Goal: Task Accomplishment & Management: Manage account settings

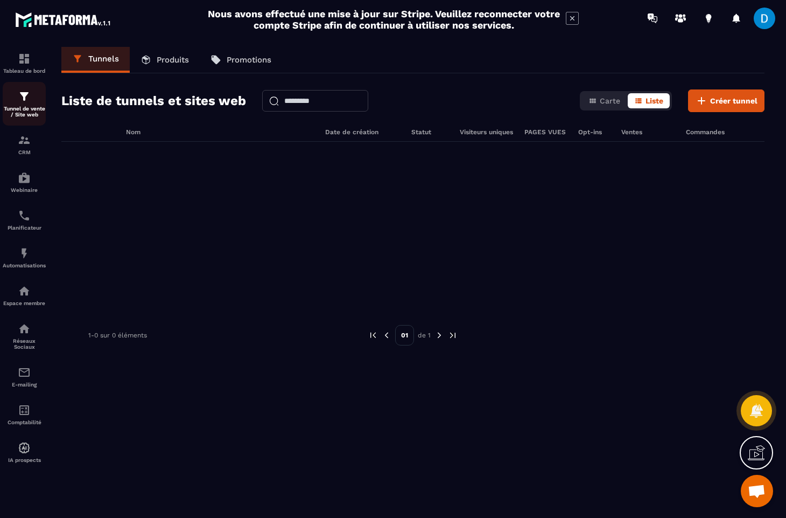
click at [33, 94] on div "Tunnel de vente / Site web" at bounding box center [24, 103] width 43 height 27
click at [163, 66] on link "Produits" at bounding box center [165, 60] width 70 height 26
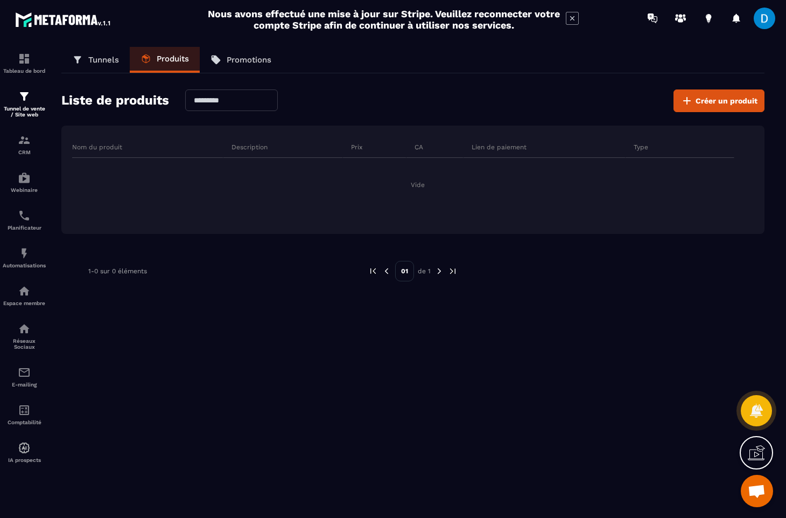
click at [248, 62] on p "Promotions" at bounding box center [249, 60] width 45 height 10
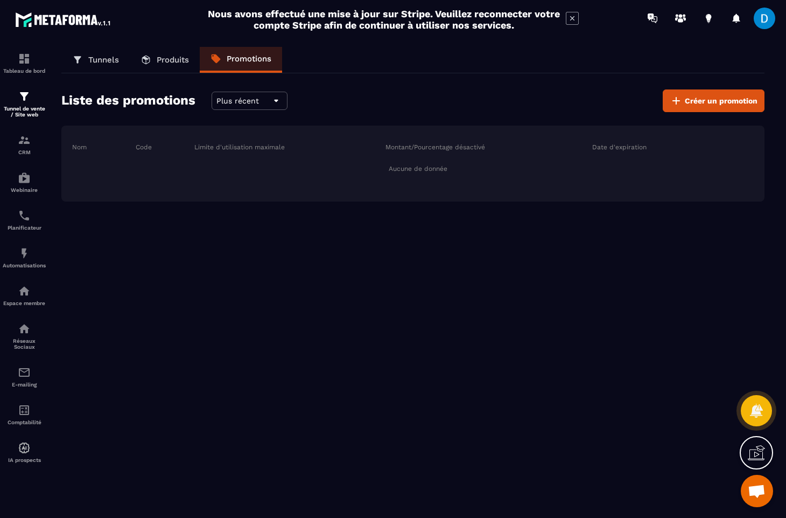
click at [90, 64] on p "Tunnels" at bounding box center [103, 60] width 31 height 10
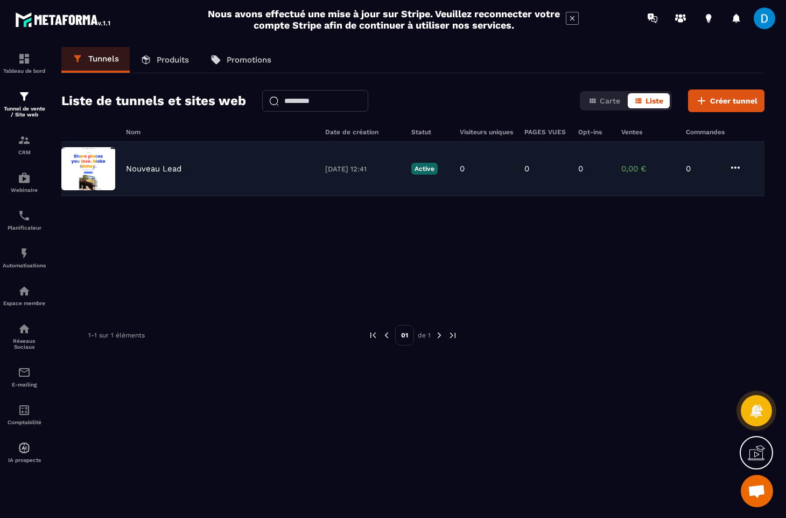
click at [735, 166] on icon at bounding box center [735, 167] width 13 height 13
click at [752, 249] on button "Supprimer" at bounding box center [777, 247] width 86 height 19
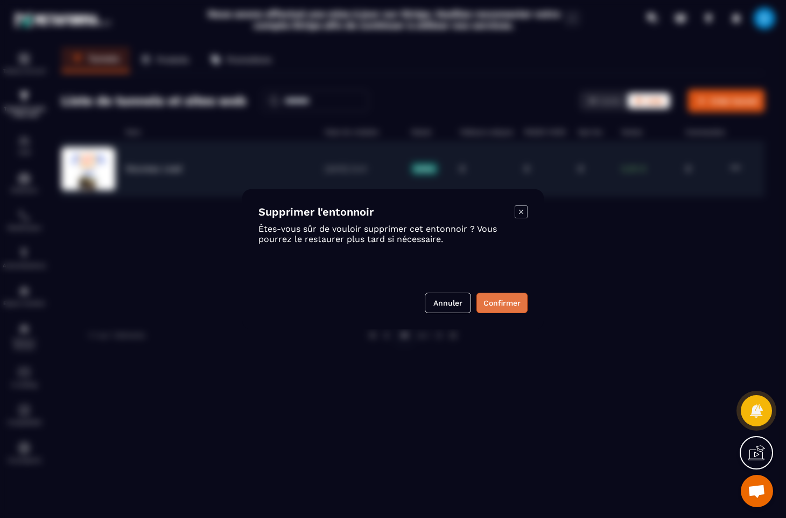
click at [509, 297] on button "Confirmer" at bounding box center [502, 302] width 51 height 20
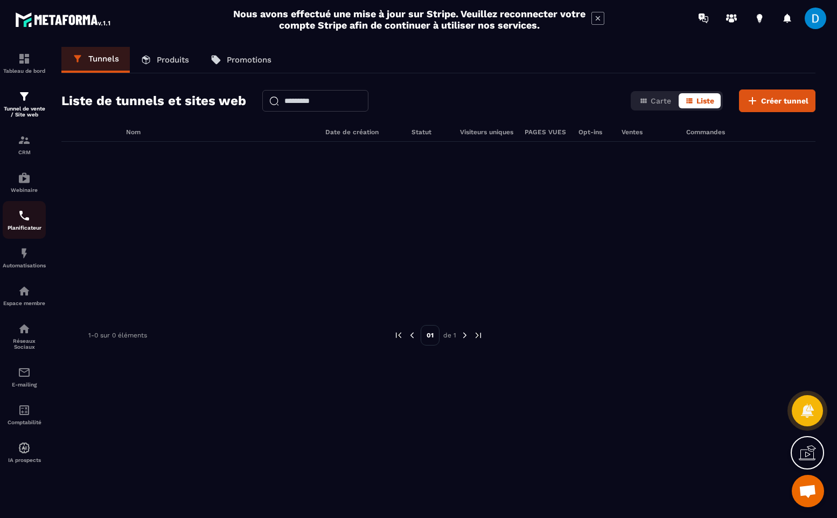
click at [23, 222] on img at bounding box center [24, 215] width 13 height 13
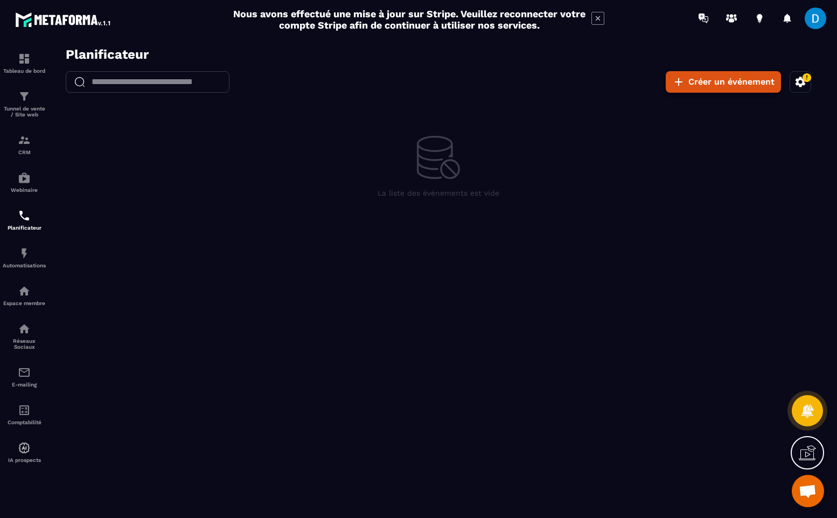
click at [703, 74] on button "Créer un événement" at bounding box center [723, 82] width 115 height 22
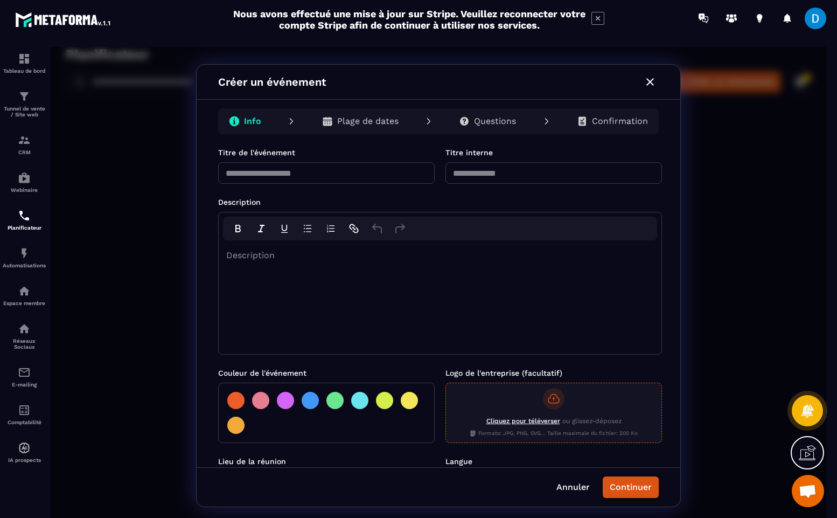
click at [555, 410] on div "Cliquez pour téléverser ou glissez-déposez Formats: JPG, PNG, SVG... Taille max…" at bounding box center [554, 423] width 168 height 29
click at [51, 47] on input "Cliquez pour téléverser ou glissez-déposez Formats: JPG, PNG, SVG... Taille max…" at bounding box center [51, 47] width 0 height 0
click at [536, 418] on span "Cliquez pour téléverser" at bounding box center [523, 421] width 74 height 8
click at [51, 47] on input "Cliquez pour téléverser ou glissez-déposez Formats: JPG, PNG, SVG... Taille max…" at bounding box center [51, 47] width 0 height 0
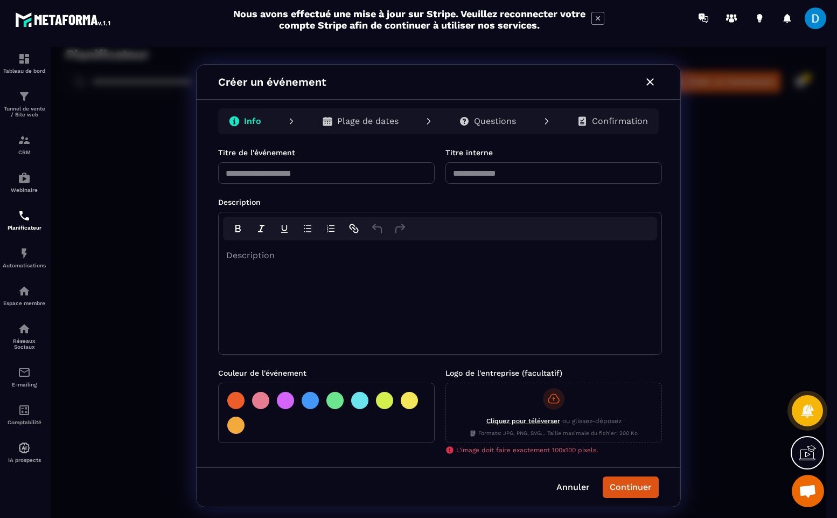
click at [284, 402] on div at bounding box center [285, 400] width 17 height 17
click at [302, 401] on div at bounding box center [310, 400] width 17 height 17
click at [296, 284] on div "Description" at bounding box center [440, 297] width 443 height 114
click at [289, 171] on input "text" at bounding box center [326, 173] width 217 height 22
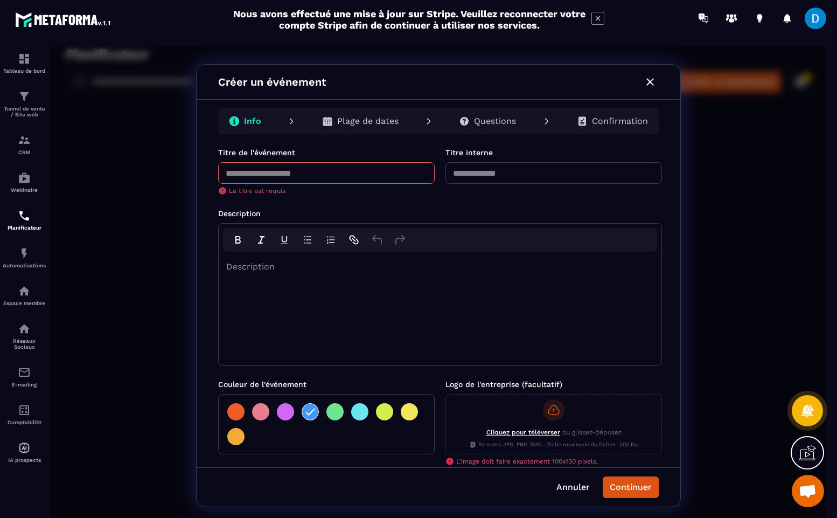
click at [465, 184] on form "**********" at bounding box center [440, 383] width 444 height 472
click at [385, 120] on p "Plage de dates" at bounding box center [367, 121] width 61 height 11
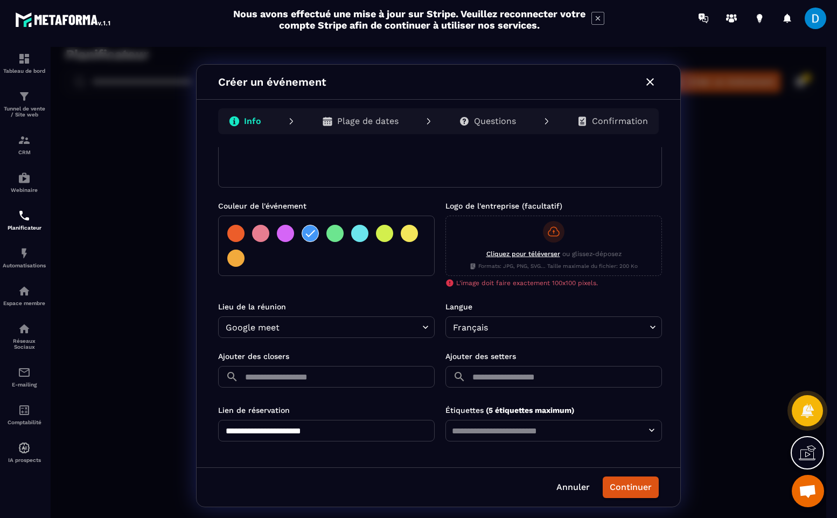
click at [386, 381] on input "text" at bounding box center [339, 377] width 192 height 22
click at [217, 447] on div at bounding box center [439, 285] width 776 height 477
click at [23, 74] on link "Tableau de bord" at bounding box center [24, 63] width 43 height 38
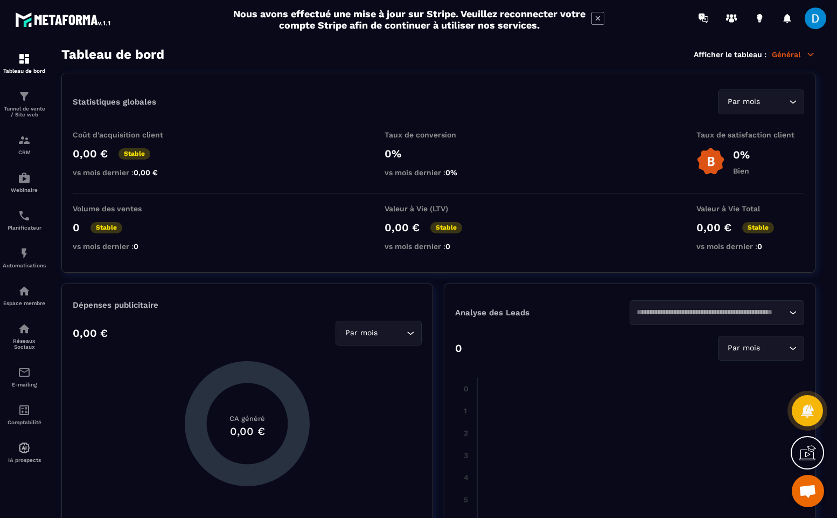
click at [786, 21] on span at bounding box center [816, 19] width 22 height 22
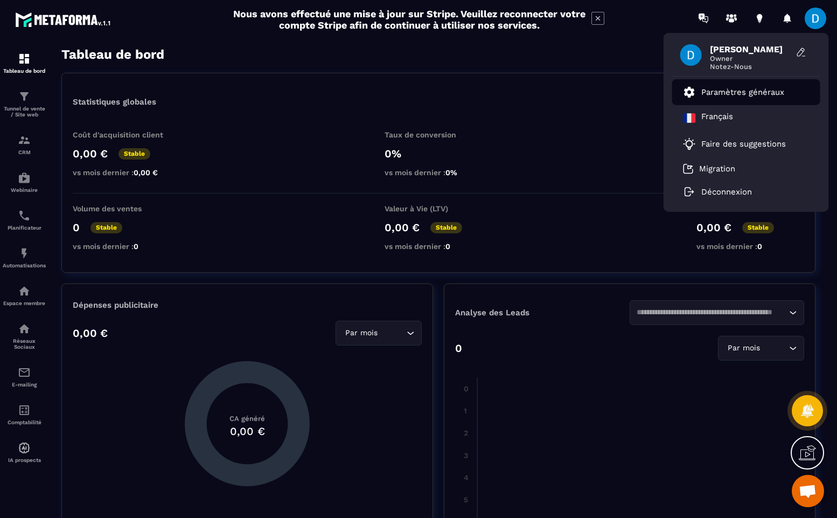
click at [735, 89] on p "Paramètres généraux" at bounding box center [742, 92] width 83 height 10
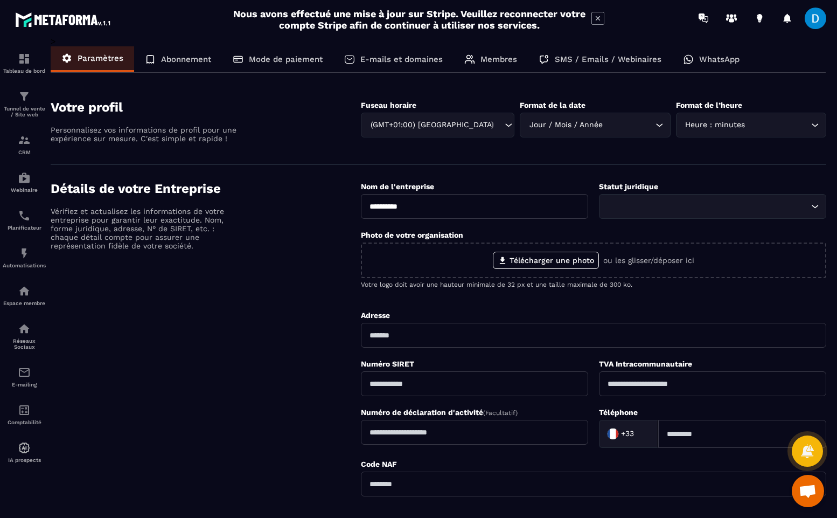
click at [717, 56] on p "WhatsApp" at bounding box center [719, 59] width 40 height 10
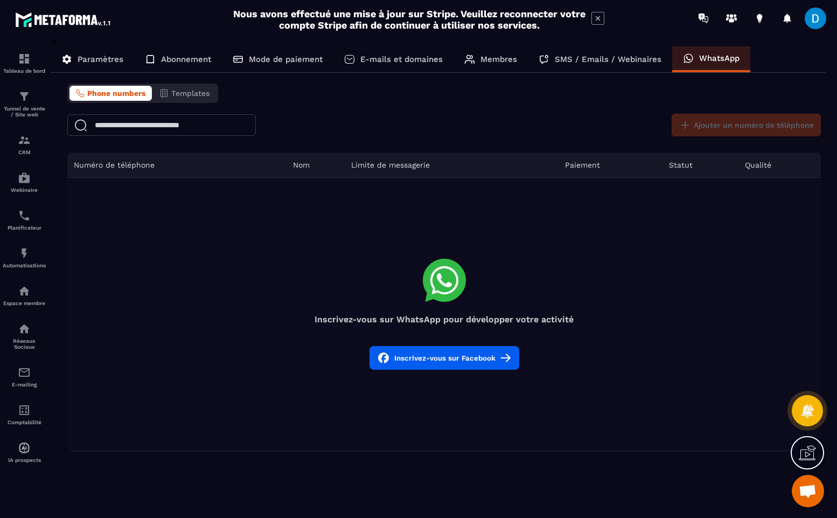
click at [180, 51] on div "Abonnement" at bounding box center [178, 59] width 88 height 26
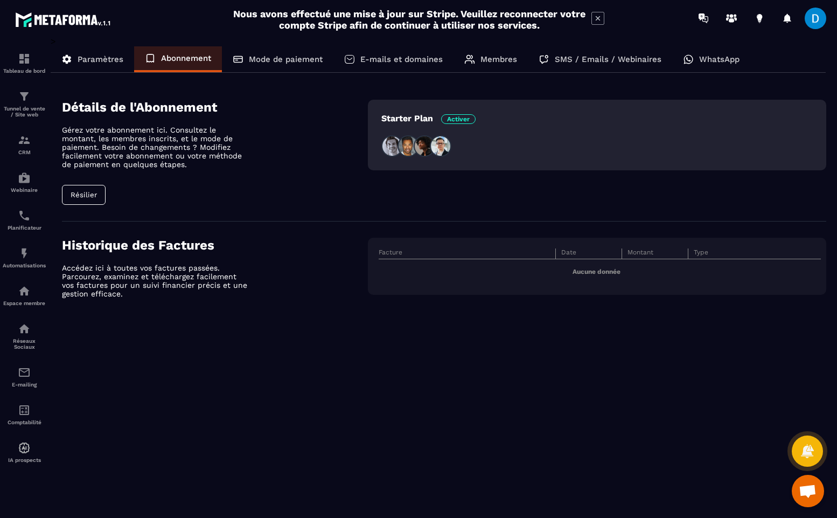
click at [266, 66] on div "Mode de paiement" at bounding box center [277, 59] width 111 height 26
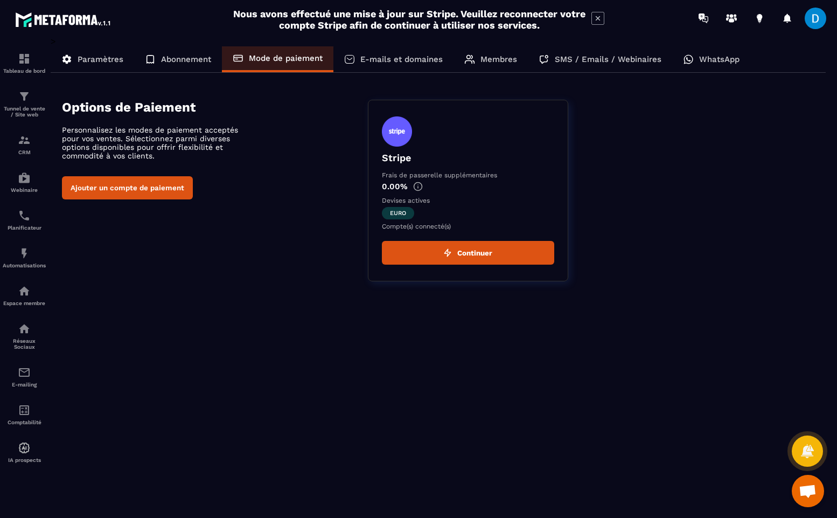
drag, startPoint x: 390, startPoint y: 172, endPoint x: 410, endPoint y: 179, distance: 21.1
click at [410, 179] on div "Stripe Frais de passerelle supplémentaires 0.00% Devises actives euro Compte(s)…" at bounding box center [468, 190] width 200 height 181
click at [469, 187] on p "0.00%" at bounding box center [468, 186] width 172 height 10
click at [385, 56] on p "E-mails et domaines" at bounding box center [401, 59] width 82 height 10
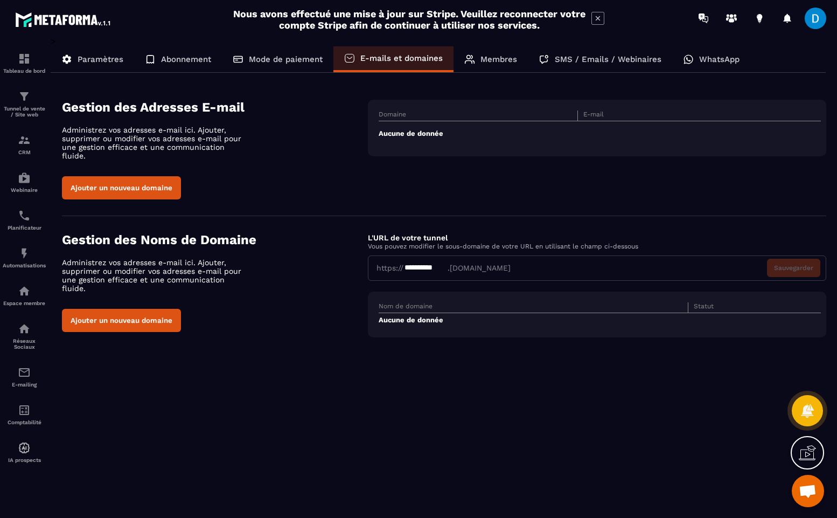
click at [121, 309] on button "Ajouter un nouveau domaine" at bounding box center [121, 320] width 119 height 23
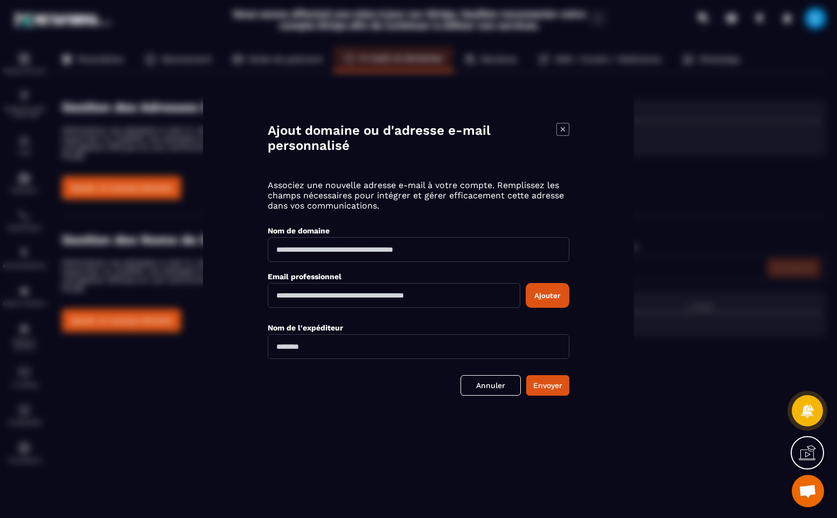
click at [566, 131] on icon "Modal window" at bounding box center [562, 129] width 13 height 13
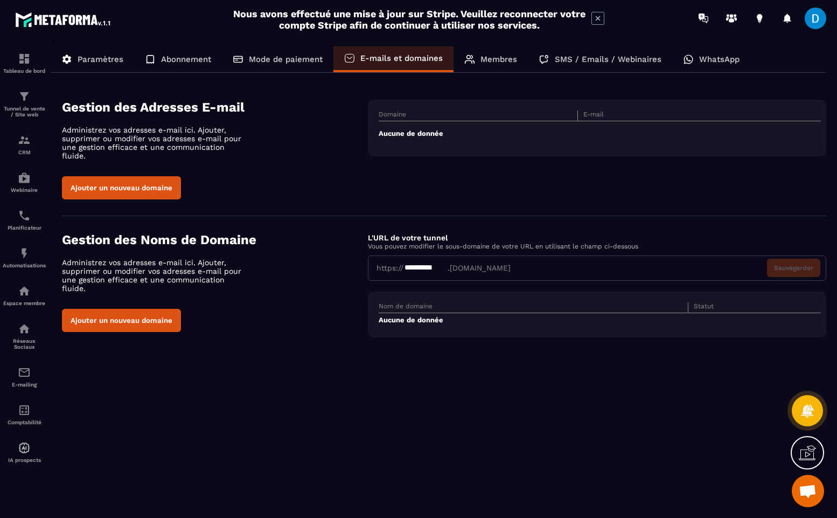
click at [504, 64] on p "Membres" at bounding box center [498, 59] width 37 height 10
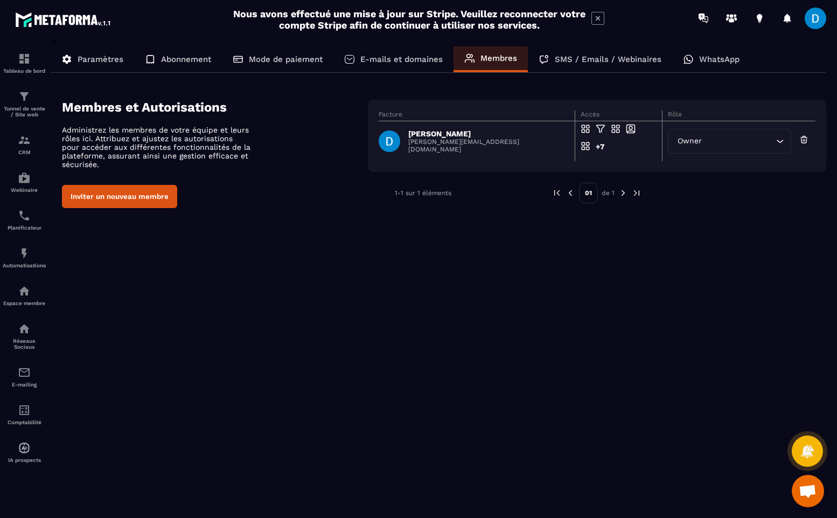
click at [580, 72] on div "Paramètres Abonnement Mode de paiement E-mails et domaines Membres SMS / Emails…" at bounding box center [438, 59] width 775 height 26
click at [575, 65] on div "SMS / Emails / Webinaires" at bounding box center [600, 59] width 144 height 26
